Goal: Information Seeking & Learning: Learn about a topic

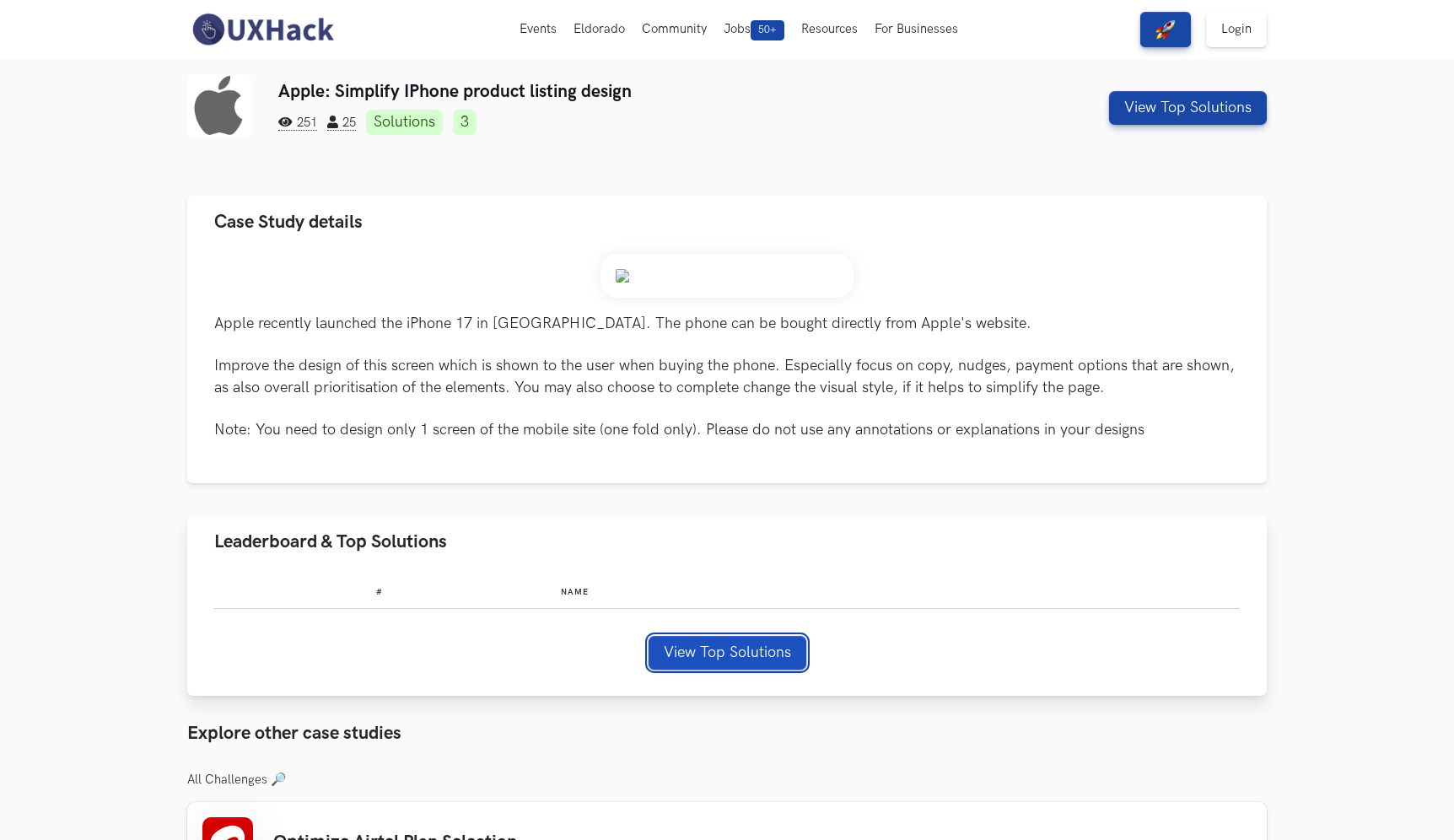
click at [773, 646] on button "View Top Solutions" at bounding box center [727, 652] width 157 height 33
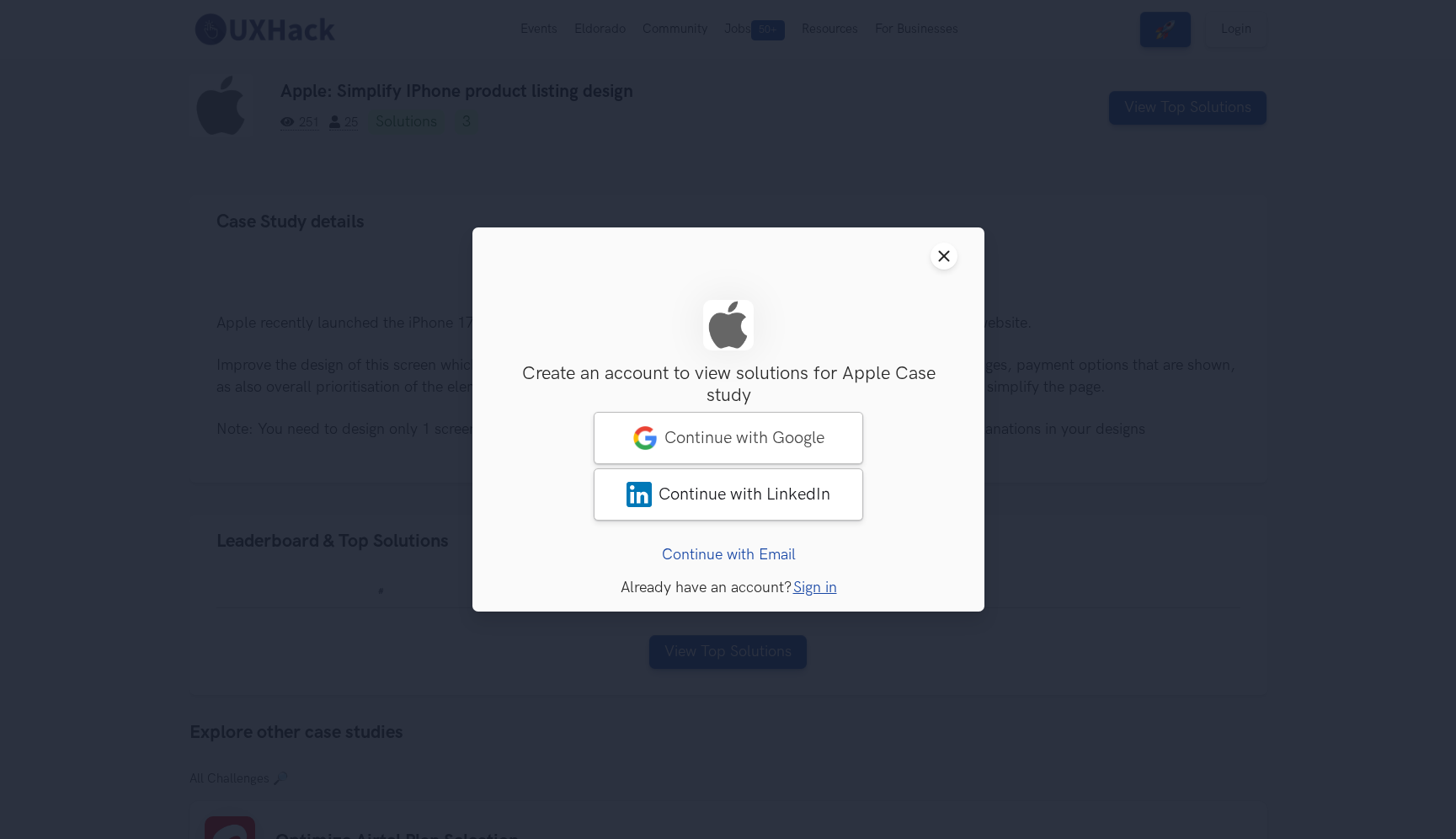
click at [963, 254] on header "Close modal window" at bounding box center [728, 256] width 512 height 57
click at [948, 254] on icon "Close modal window" at bounding box center [945, 256] width 13 height 13
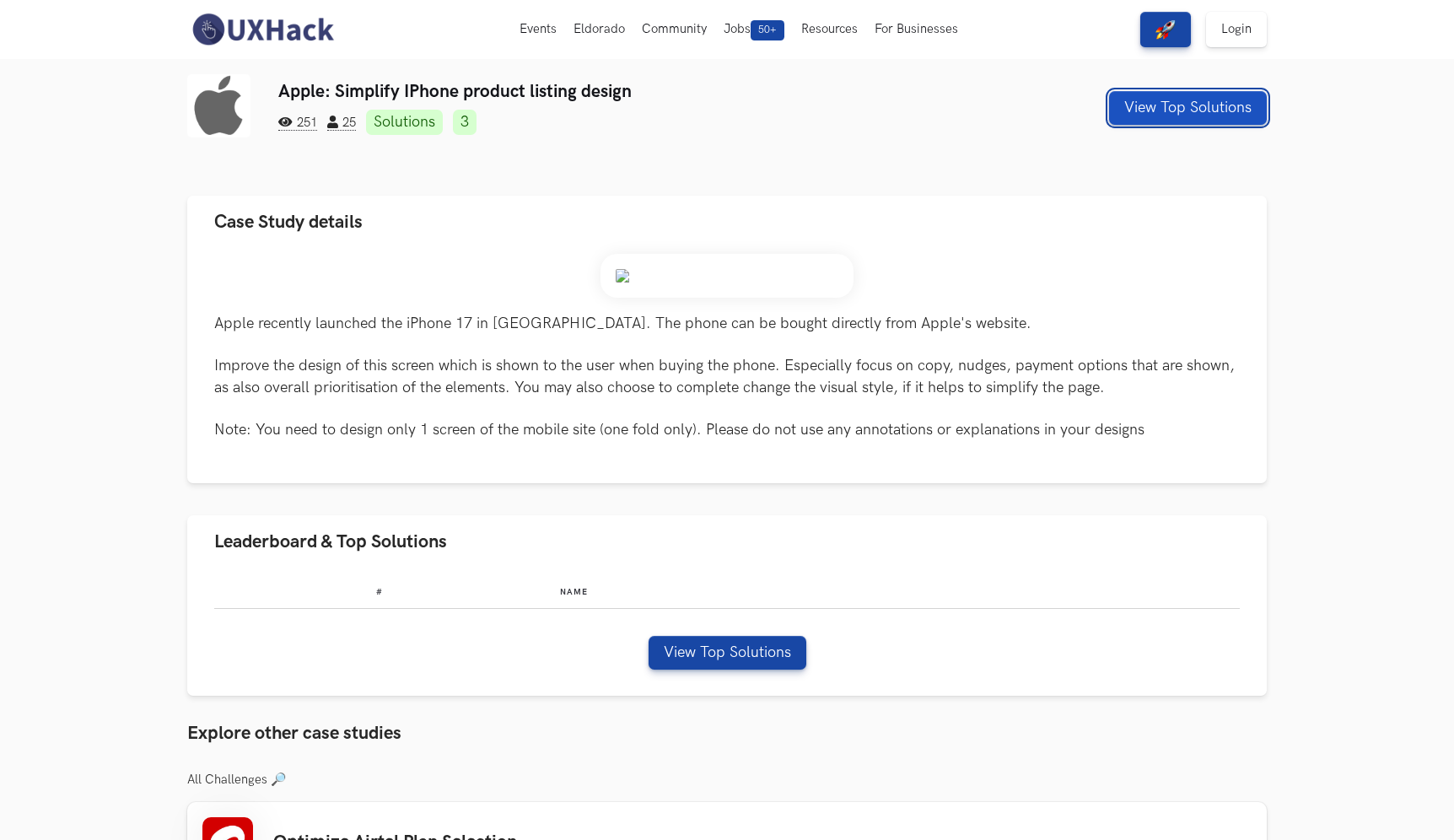
click at [1186, 103] on button "View Top Solutions" at bounding box center [1187, 108] width 157 height 33
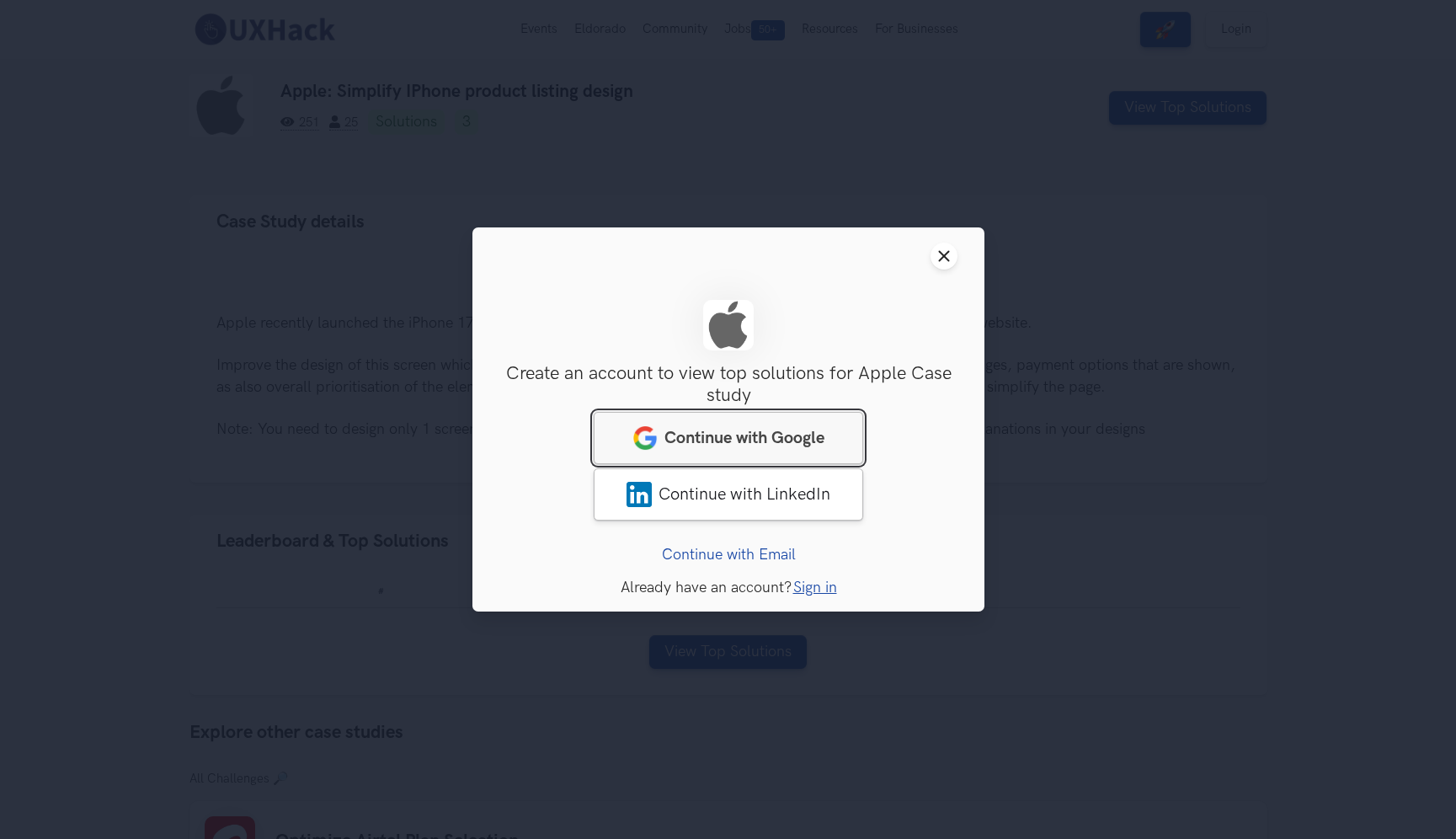
click at [785, 431] on span "Continue with Google" at bounding box center [745, 437] width 160 height 20
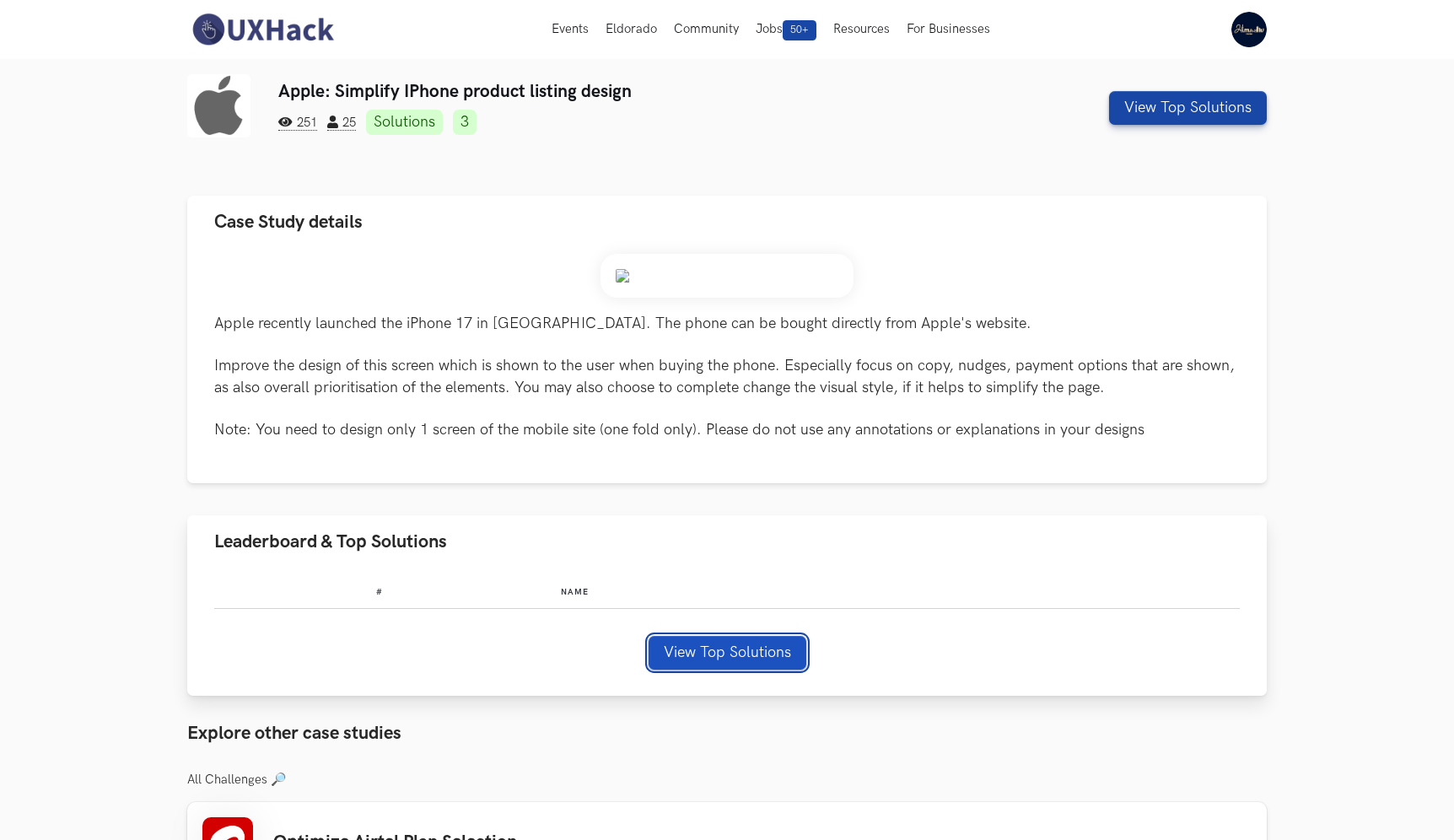
click at [768, 647] on button "View Top Solutions" at bounding box center [727, 652] width 157 height 33
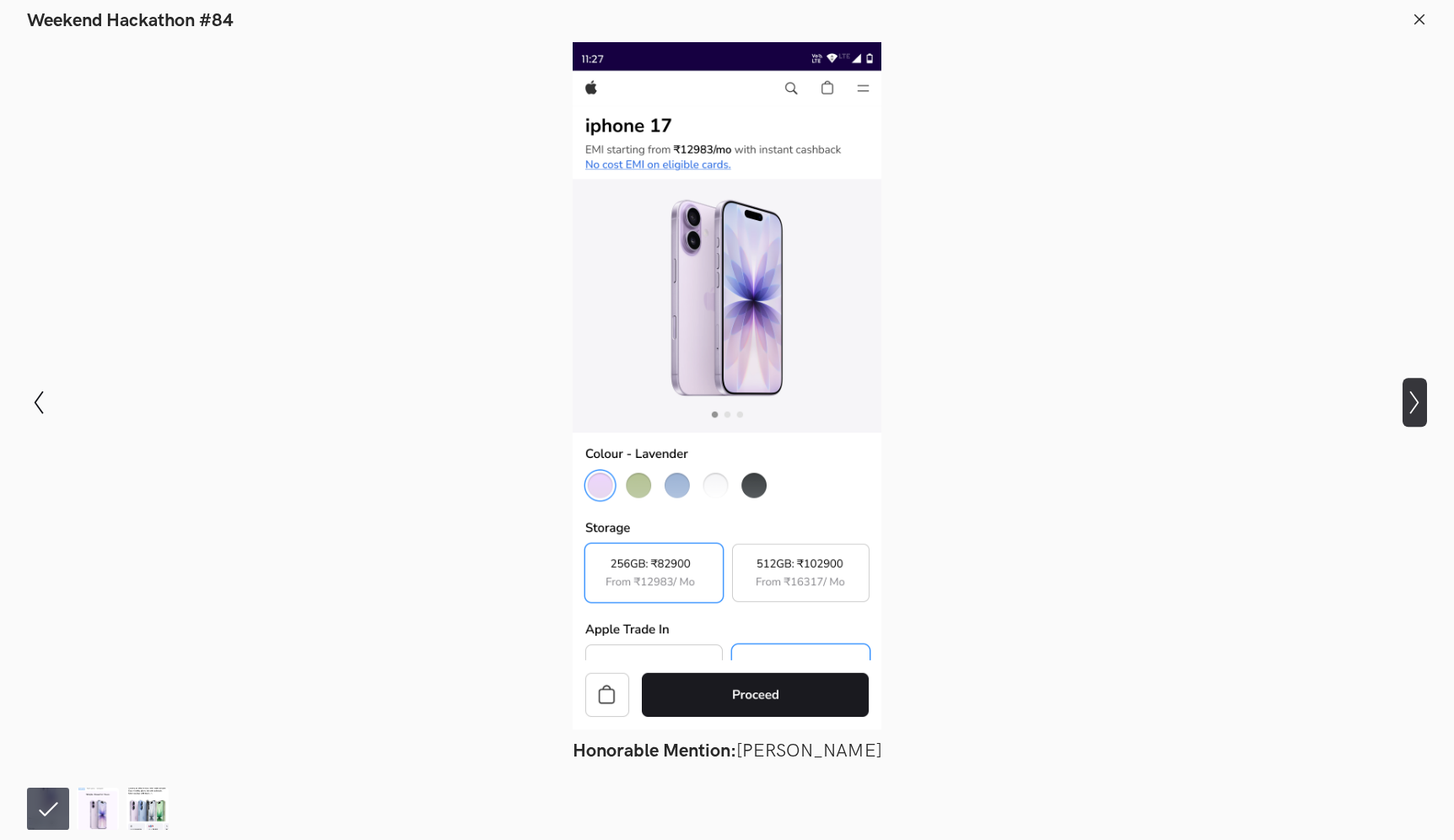
click at [1422, 400] on icon "Show next slide" at bounding box center [1415, 403] width 25 height 25
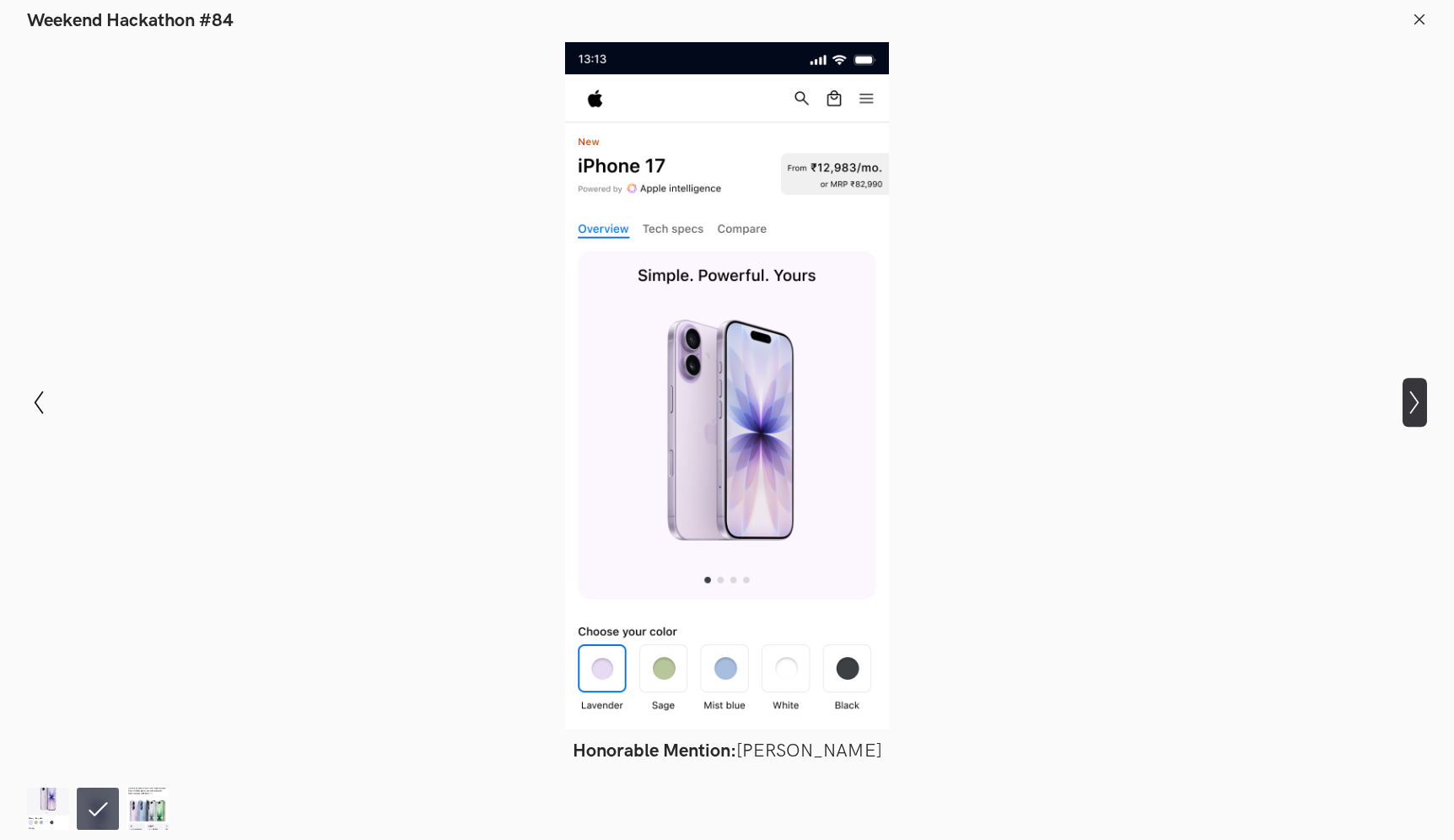
click at [1422, 399] on icon "Show next slide" at bounding box center [1415, 403] width 25 height 25
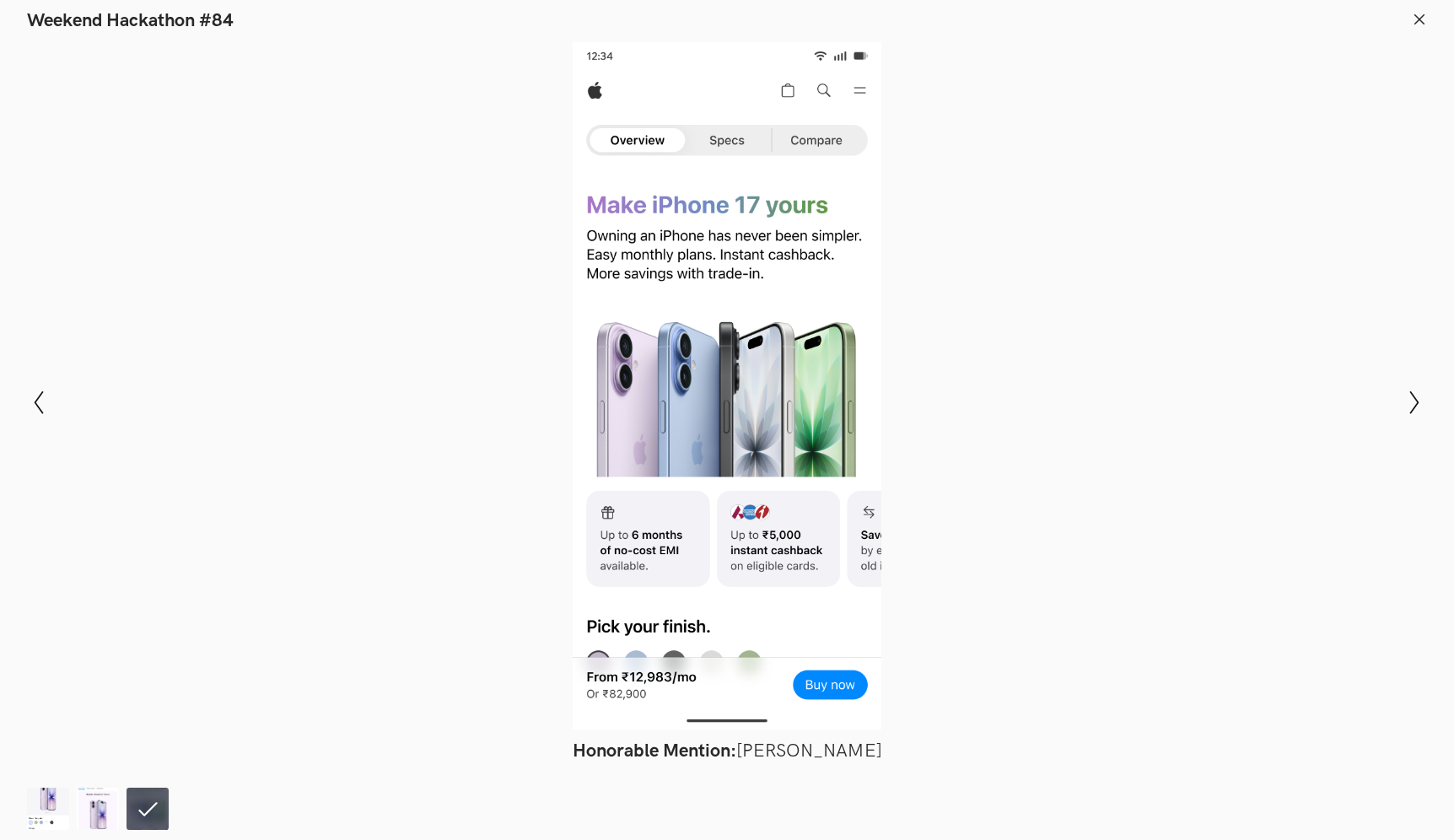
click at [1419, 21] on icon at bounding box center [1420, 19] width 15 height 15
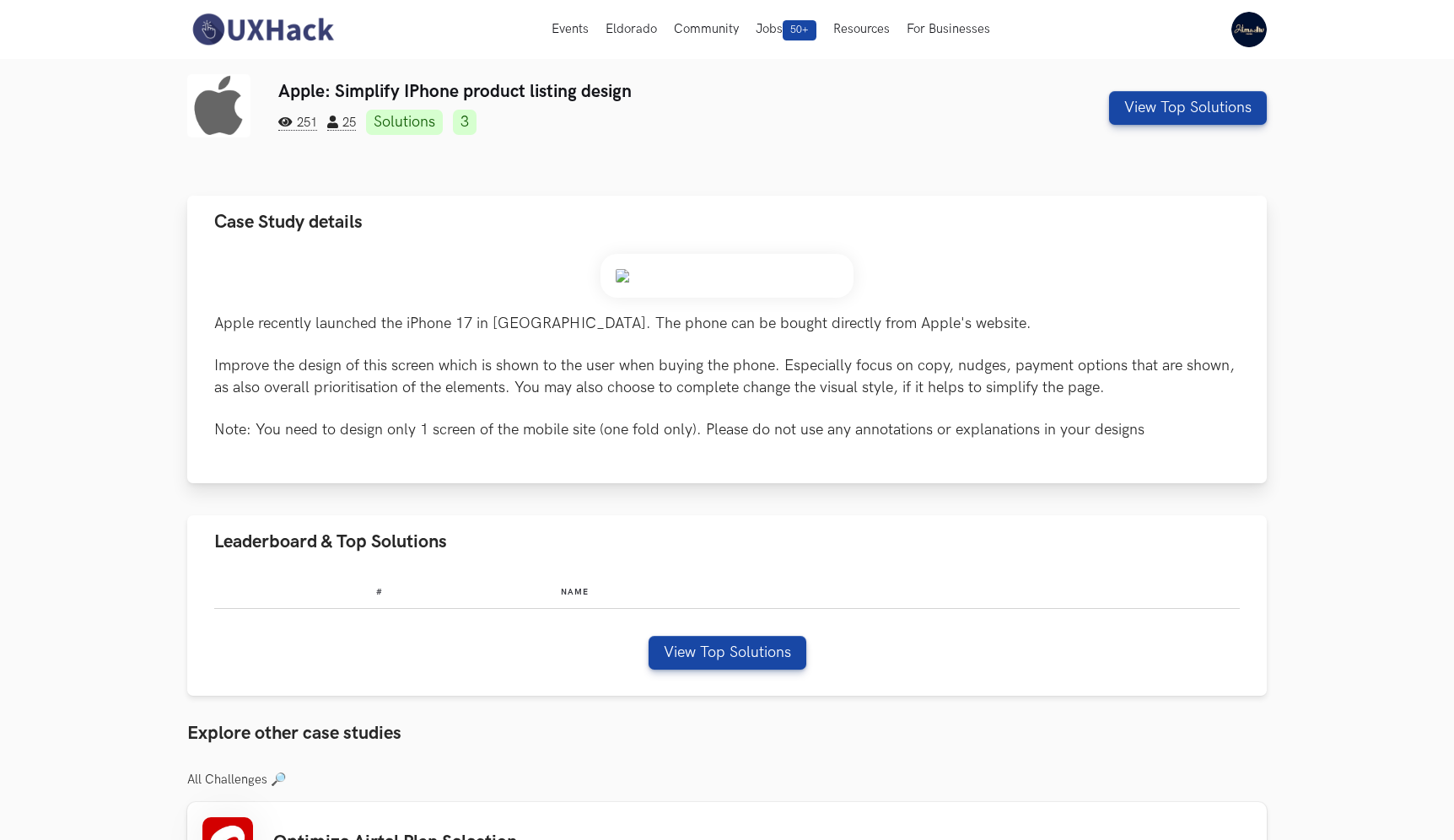
click at [789, 277] on img at bounding box center [727, 276] width 253 height 44
click at [771, 330] on p "Apple recently launched the iPhone 17 in India. The phone can be bought directl…" at bounding box center [727, 377] width 1026 height 128
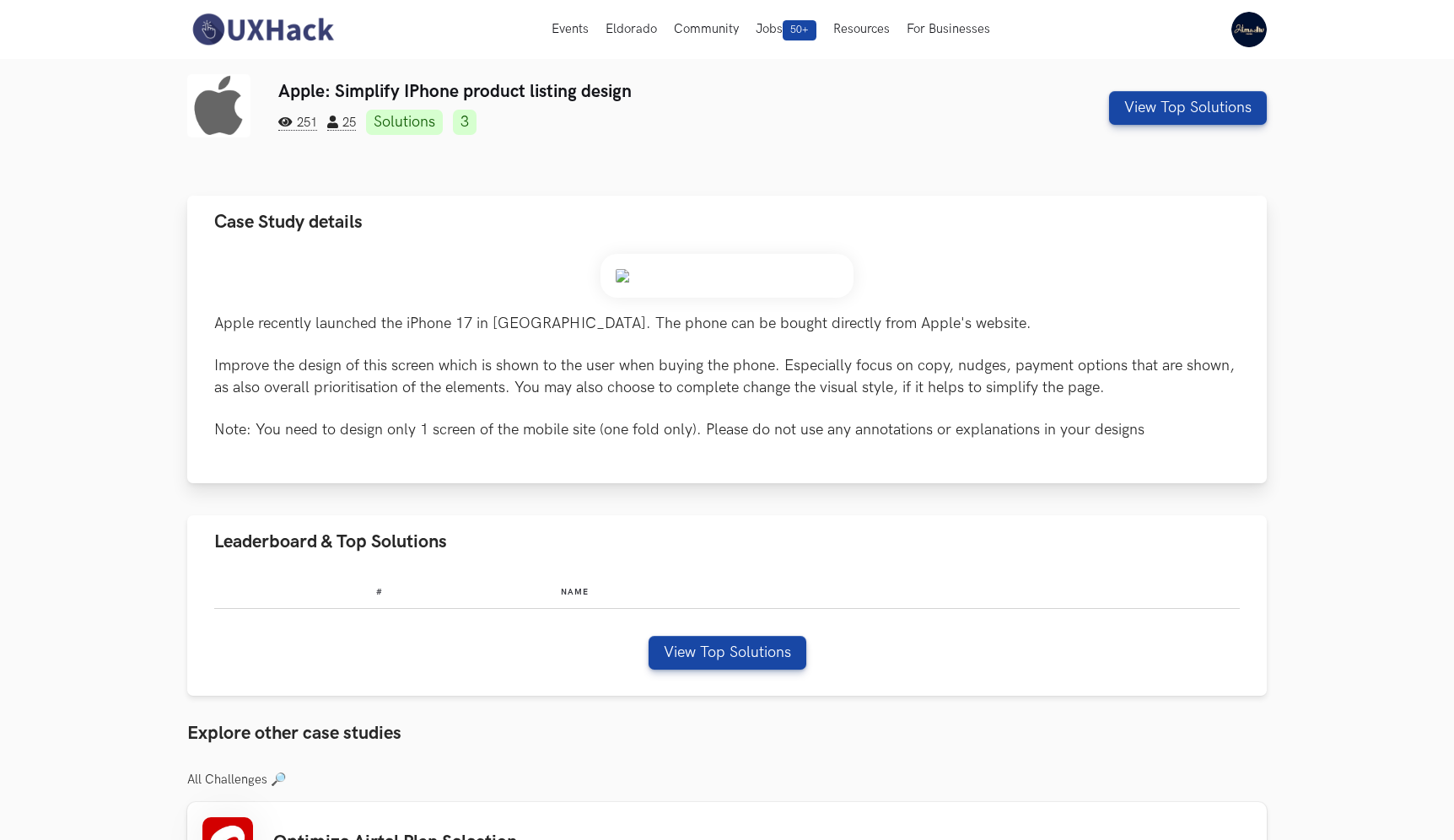
click at [783, 365] on p "Apple recently launched the iPhone 17 in India. The phone can be bought directl…" at bounding box center [727, 377] width 1026 height 128
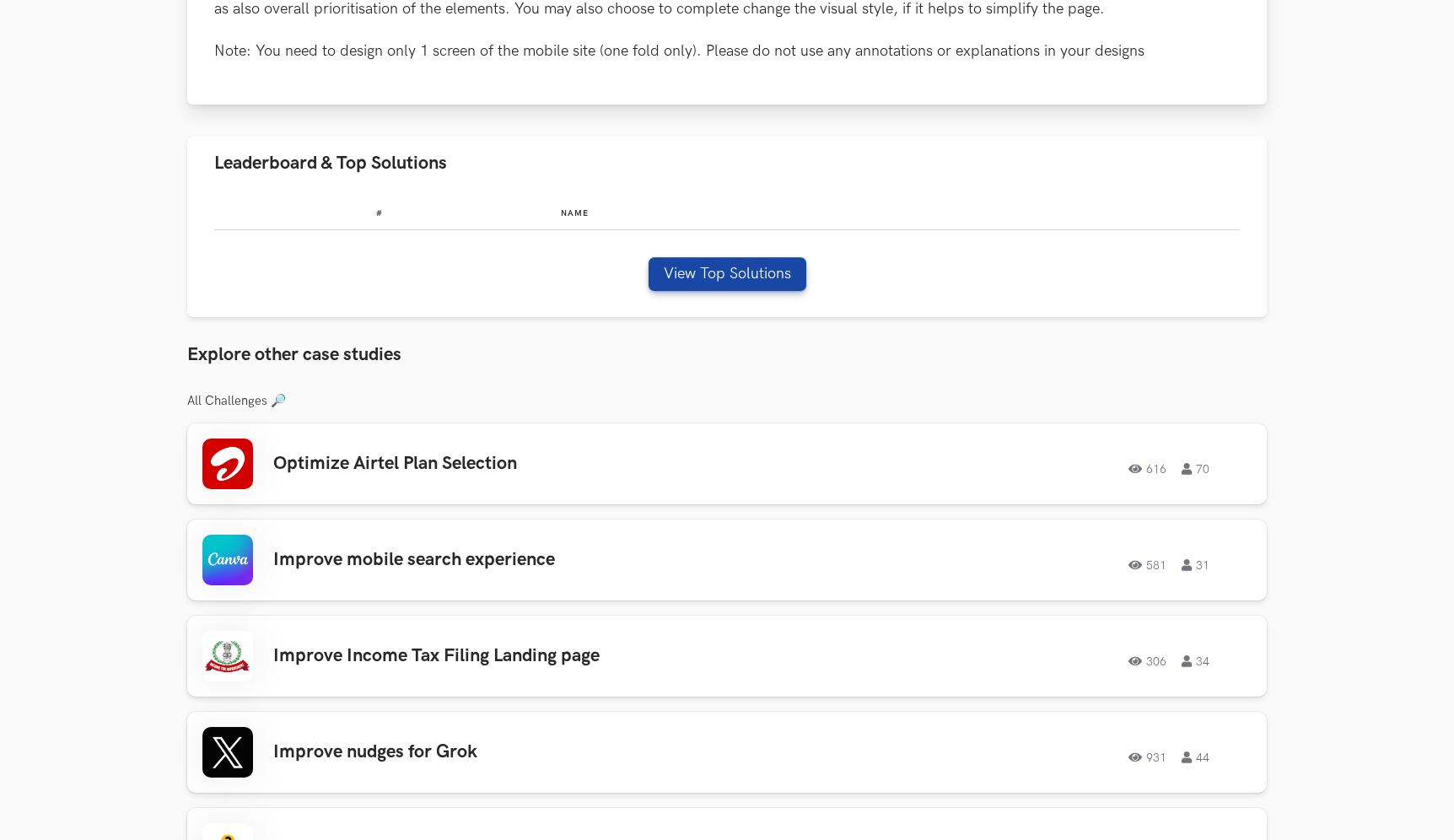
scroll to position [412, 0]
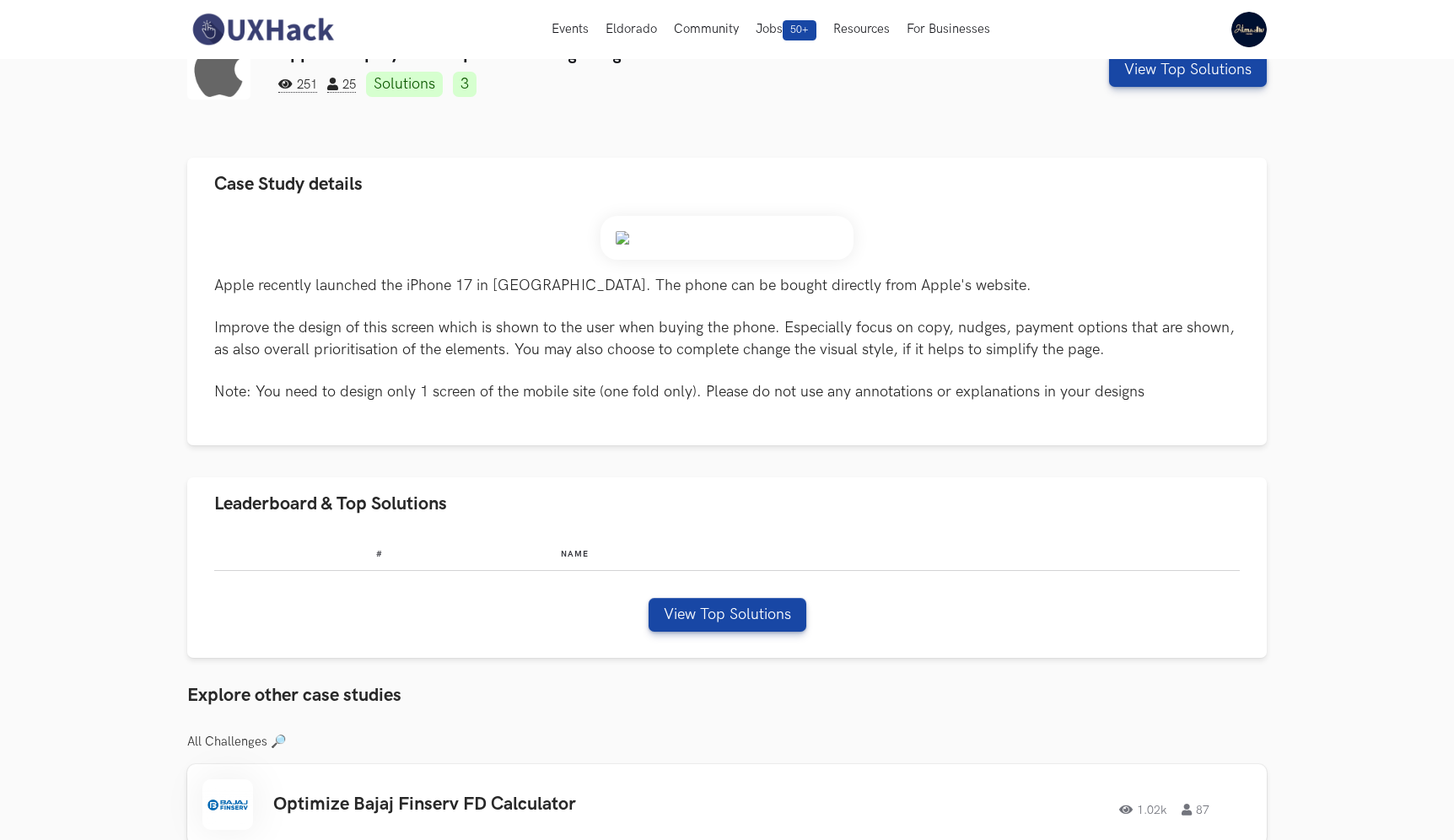
scroll to position [39, 0]
click at [975, 282] on p "Apple recently launched the iPhone 17 in India. The phone can be bought directl…" at bounding box center [727, 338] width 1026 height 128
